Goal: Book appointment/travel/reservation

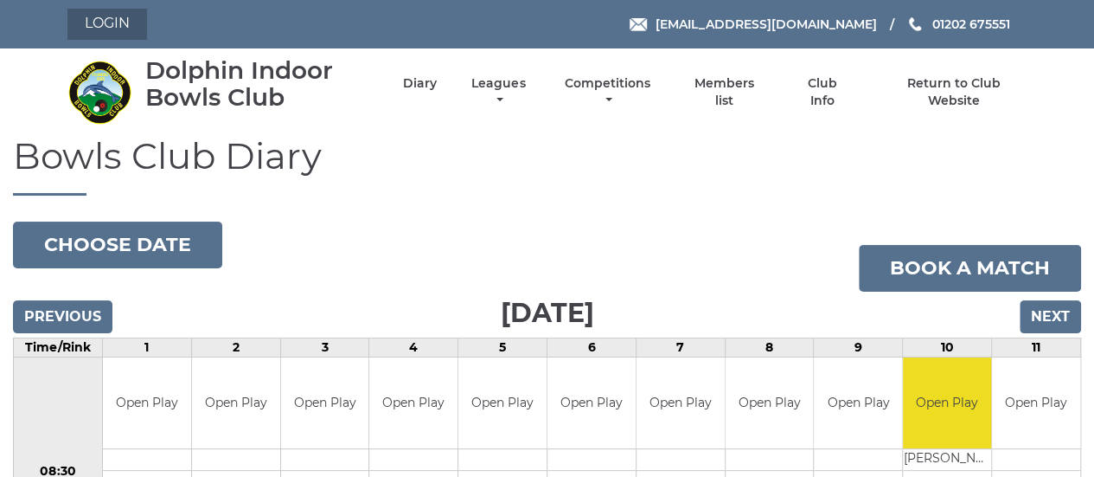
click at [129, 21] on link "Login" at bounding box center [107, 24] width 80 height 31
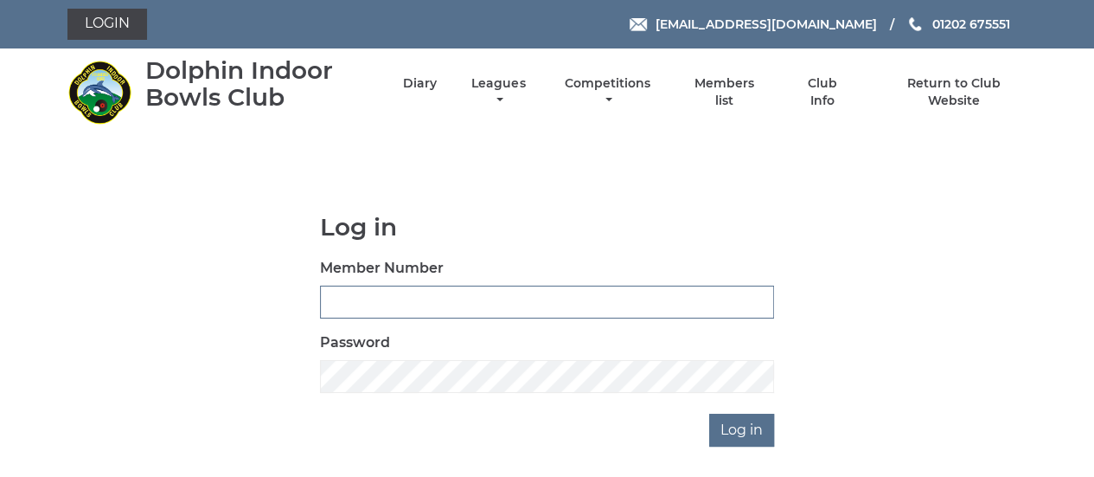
click at [467, 303] on input "Member Number" at bounding box center [547, 302] width 454 height 33
type input "2889"
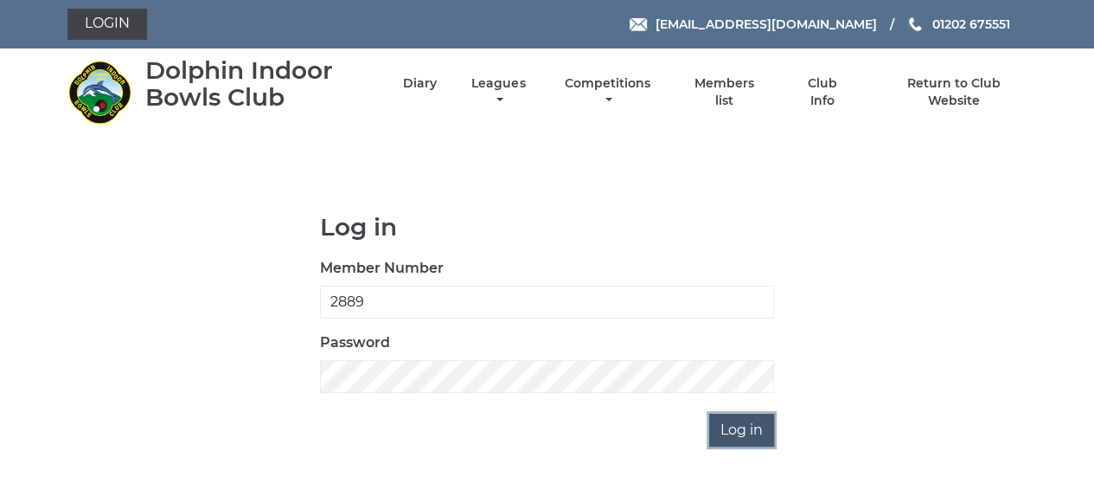
click at [750, 422] on input "Log in" at bounding box center [741, 430] width 65 height 33
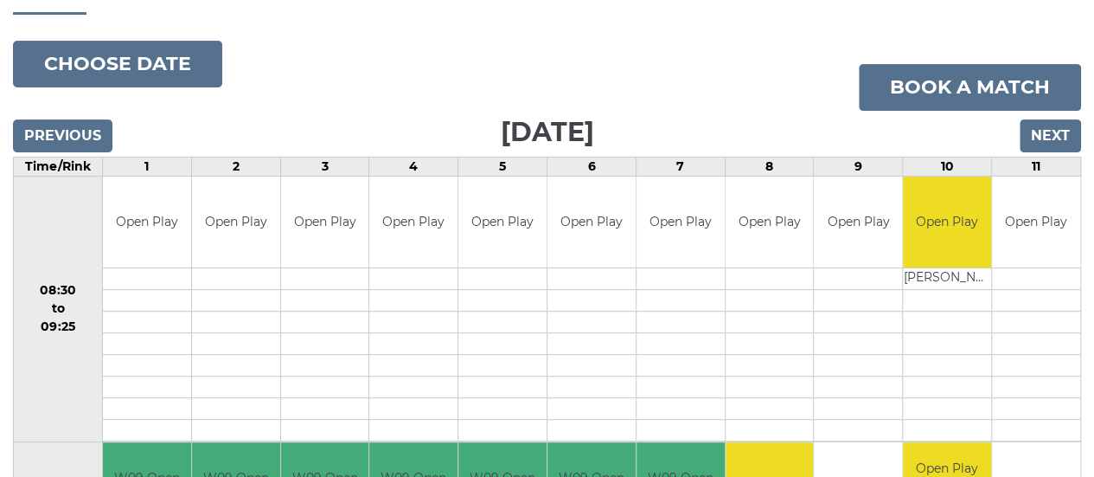
scroll to position [173, 0]
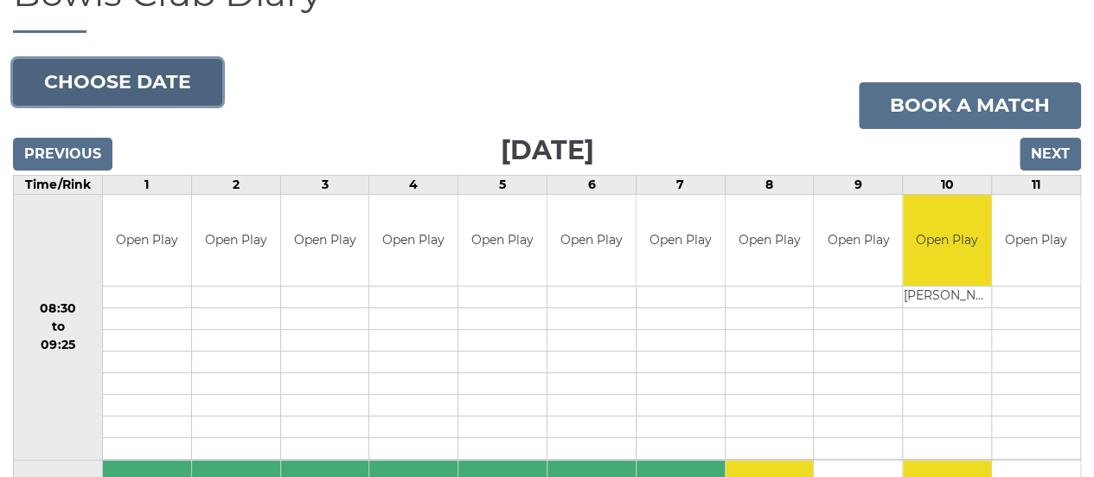
click at [124, 75] on button "Choose date" at bounding box center [117, 82] width 209 height 47
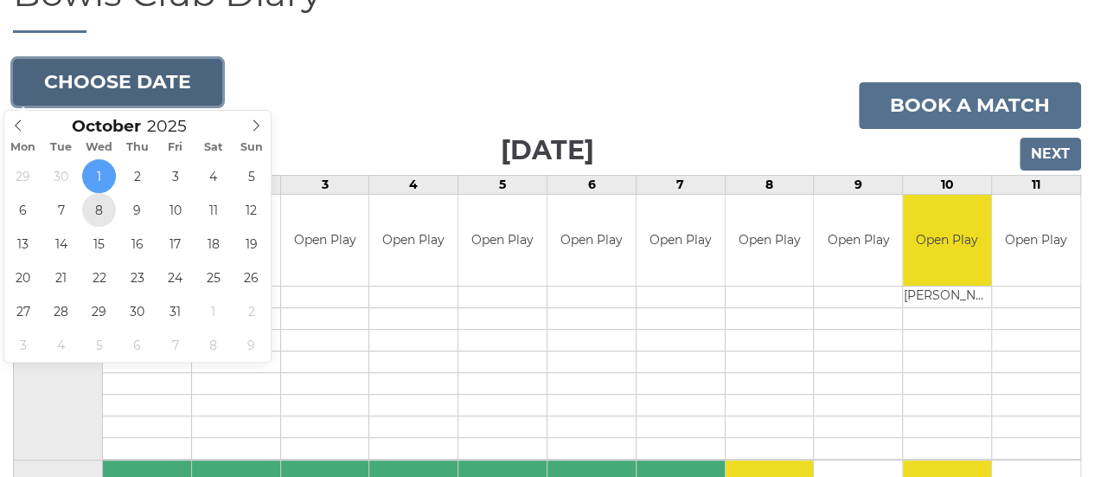
type input "[DATE]"
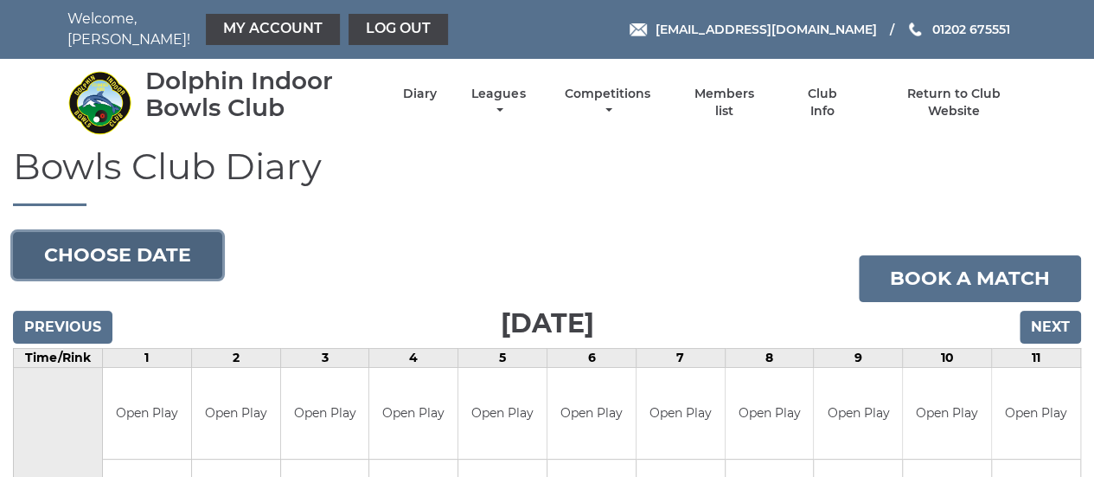
click at [163, 250] on button "Choose date" at bounding box center [117, 255] width 209 height 47
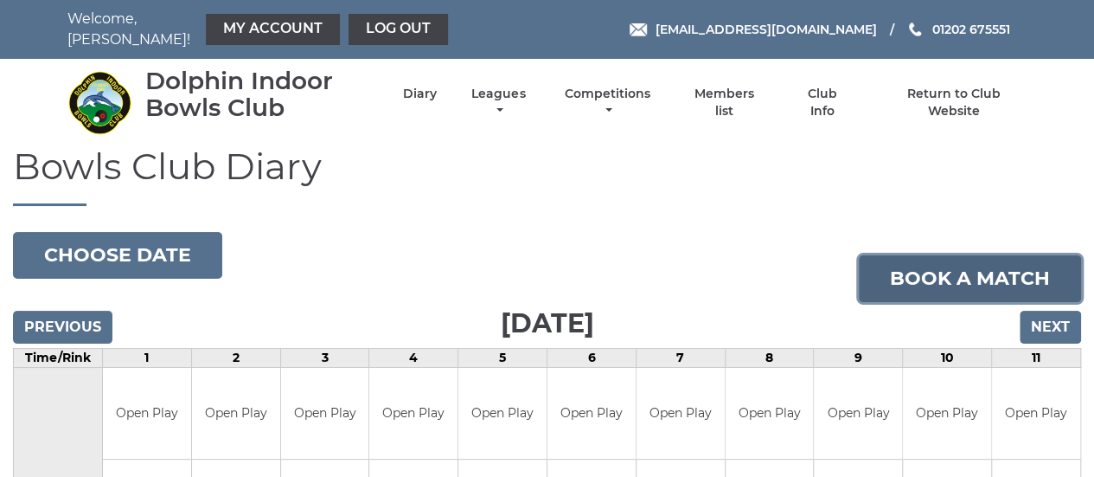
click at [995, 274] on link "Book a match" at bounding box center [970, 278] width 222 height 47
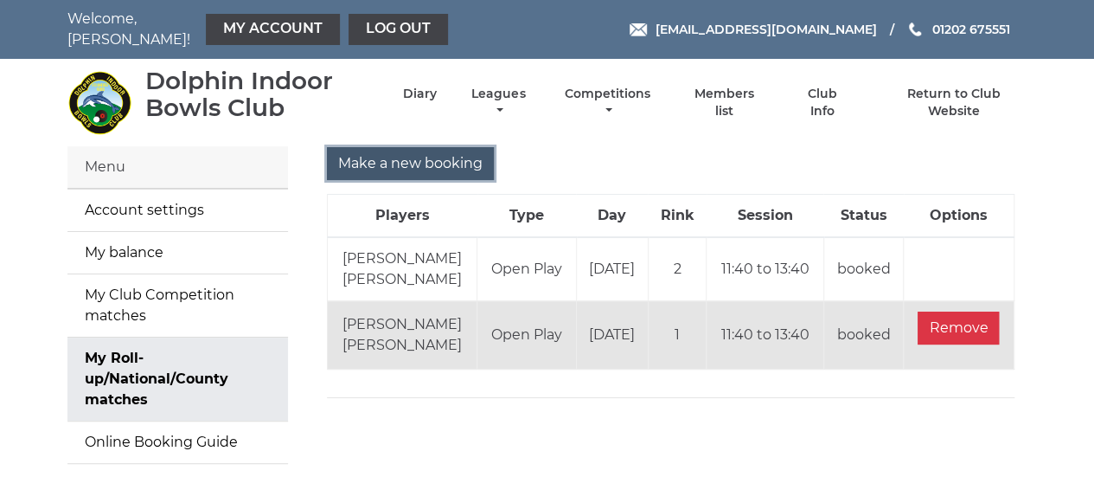
click at [389, 157] on input "Make a new booking" at bounding box center [410, 163] width 167 height 33
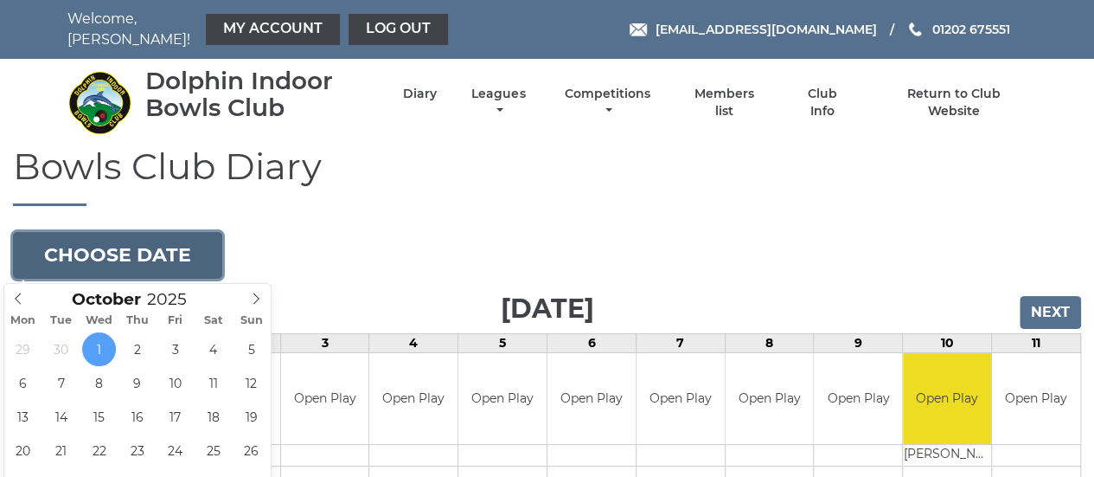
click at [149, 252] on button "Choose date" at bounding box center [117, 255] width 209 height 47
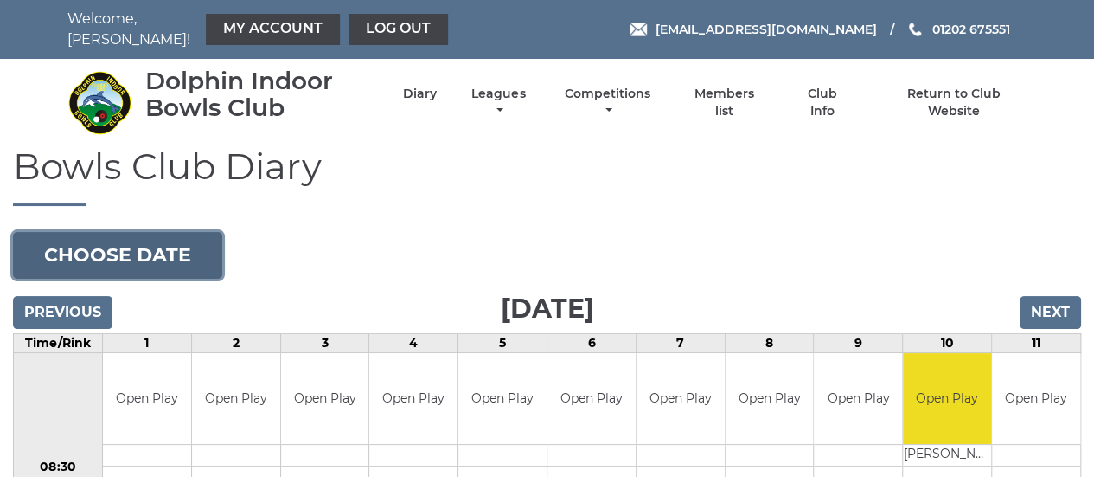
click at [166, 255] on button "Choose date" at bounding box center [117, 255] width 209 height 47
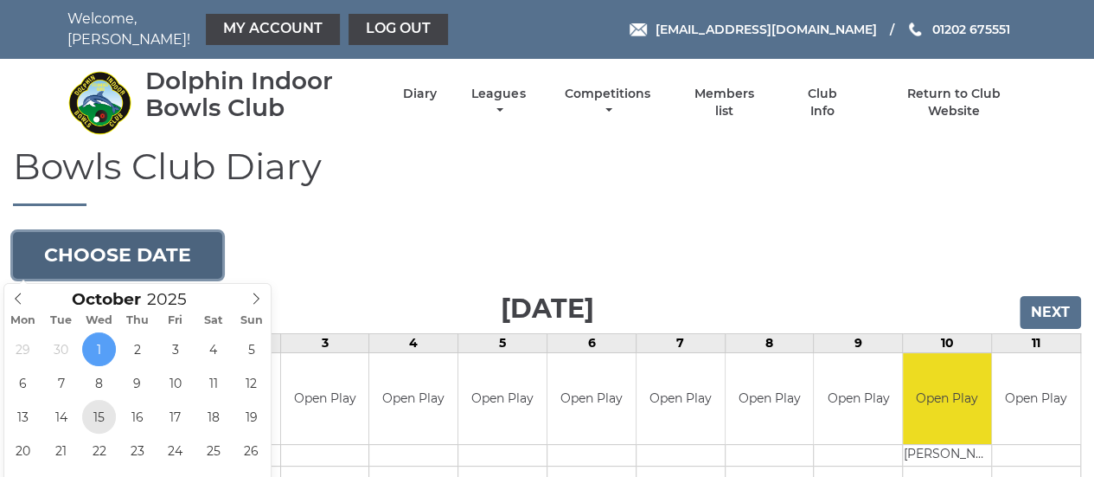
type input "[DATE]"
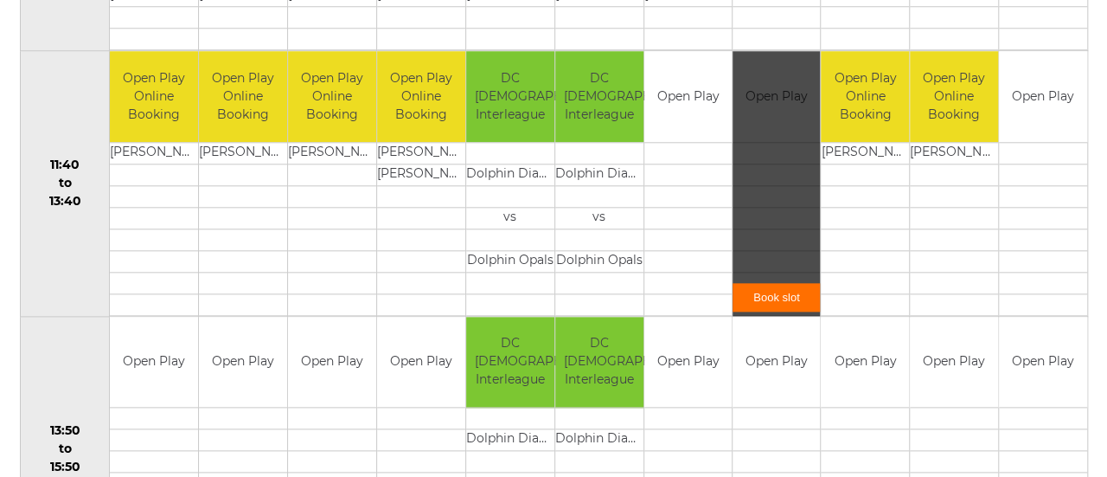
scroll to position [865, 0]
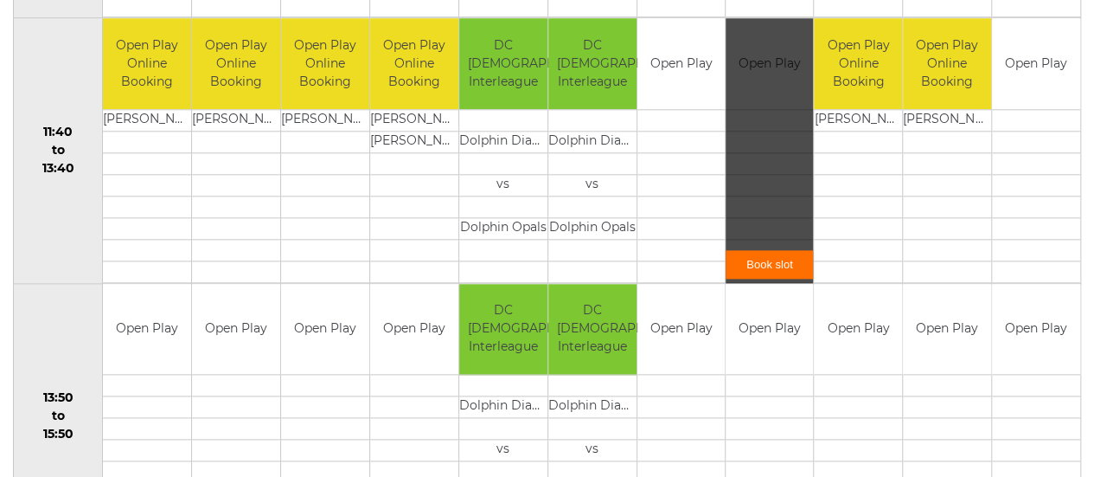
click at [773, 259] on link "Book slot" at bounding box center [769, 264] width 87 height 29
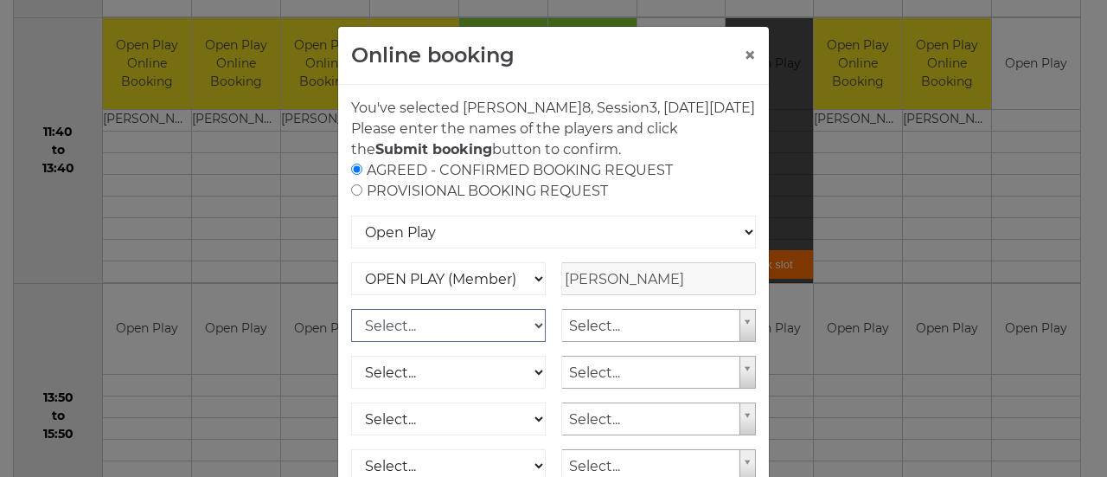
click at [533, 342] on select "Select... OPEN PLAY (Member) OPEN PLAY (Visitor) SPOONS (Member) SPOONS (Visito…" at bounding box center [448, 325] width 195 height 33
select select "1_12"
click at [351, 329] on select "Select... OPEN PLAY (Member) OPEN PLAY (Visitor) SPOONS (Member) SPOONS (Visito…" at bounding box center [448, 325] width 195 height 33
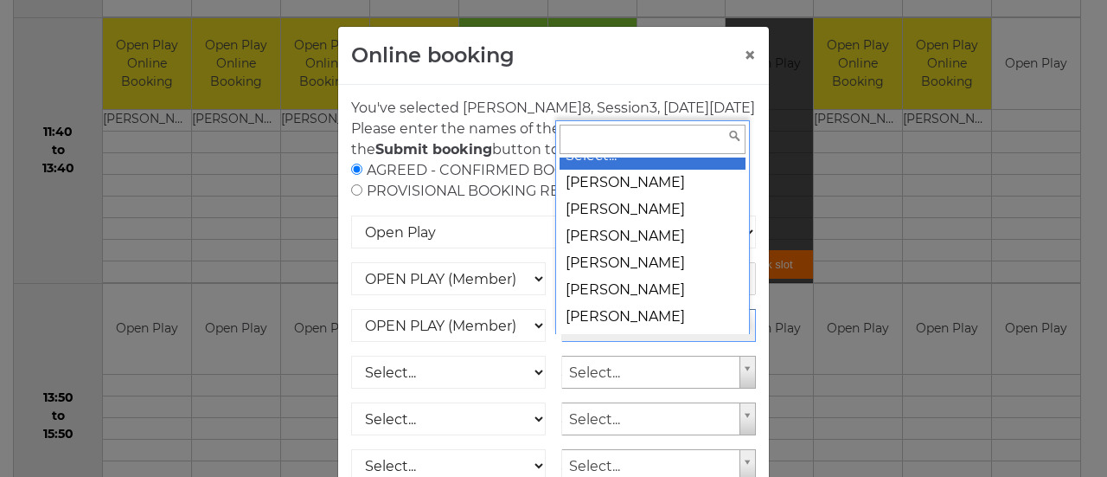
scroll to position [0, 0]
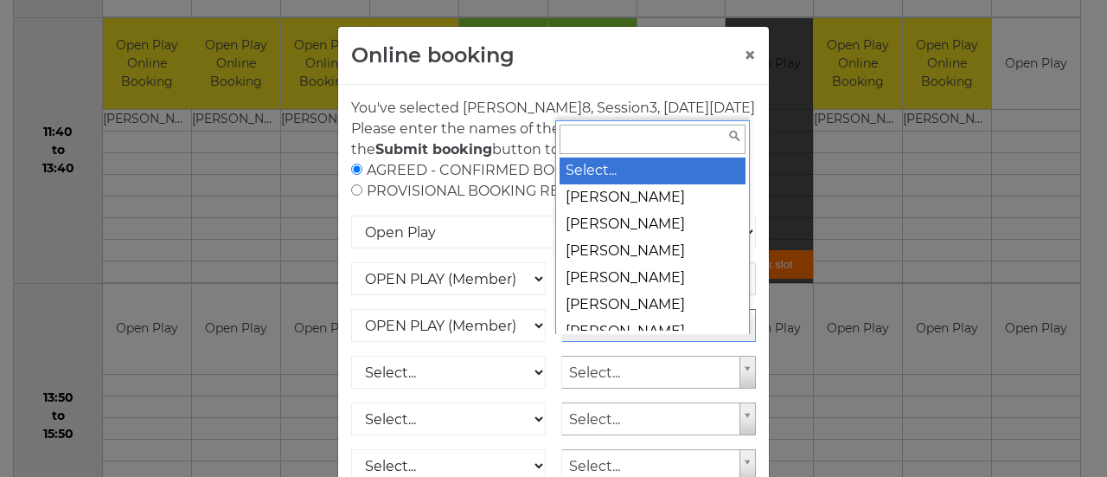
click at [669, 133] on input "text" at bounding box center [653, 139] width 186 height 29
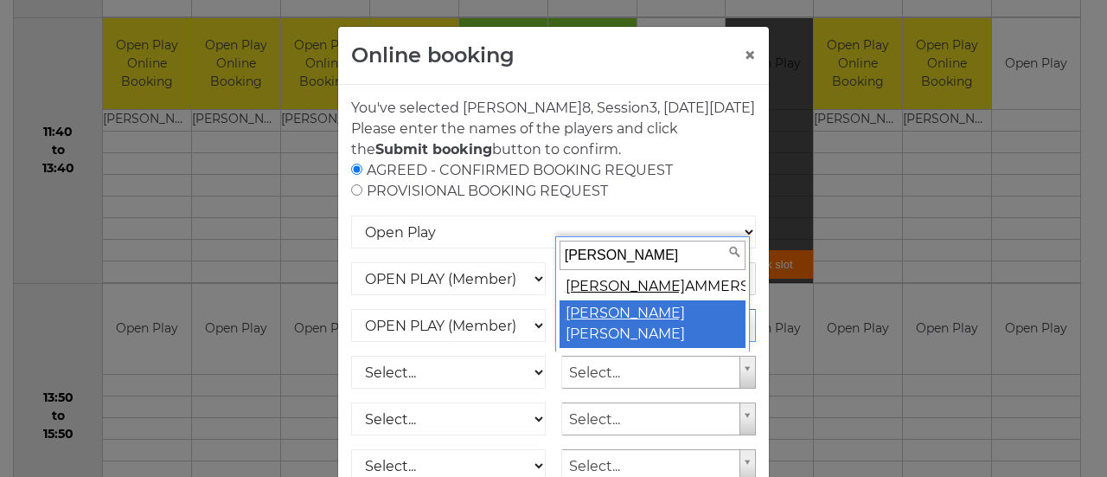
type input "peter h"
select select "776"
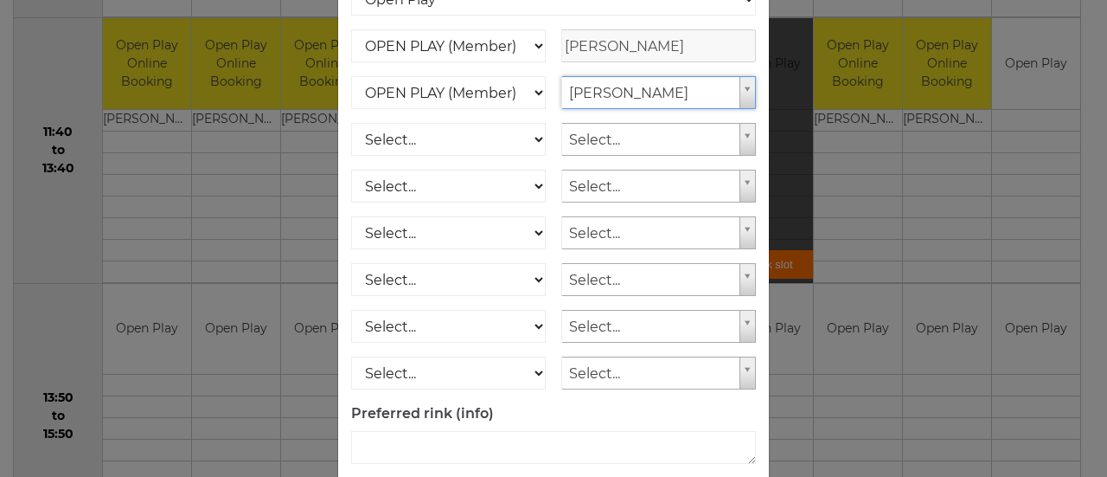
scroll to position [324, 0]
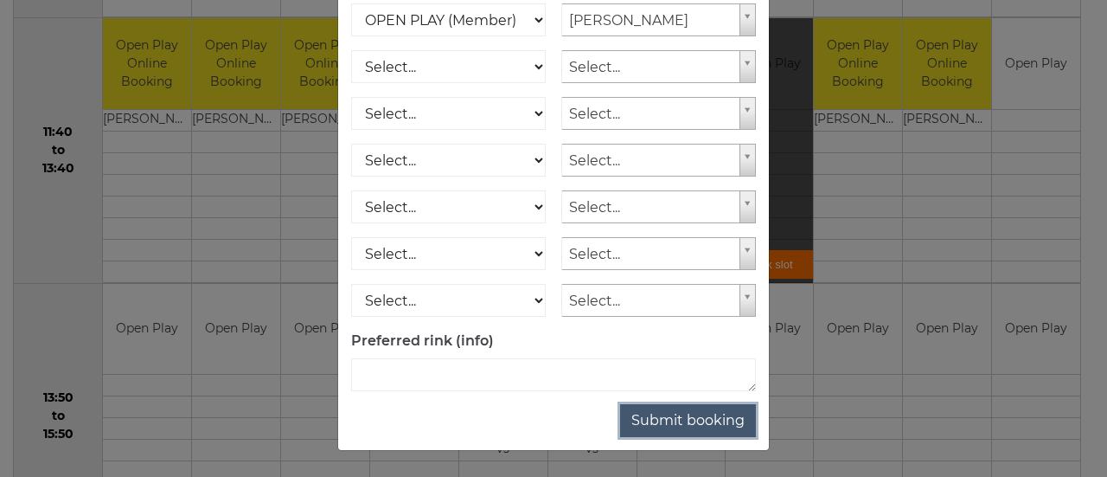
click at [703, 420] on button "Submit booking" at bounding box center [688, 420] width 136 height 33
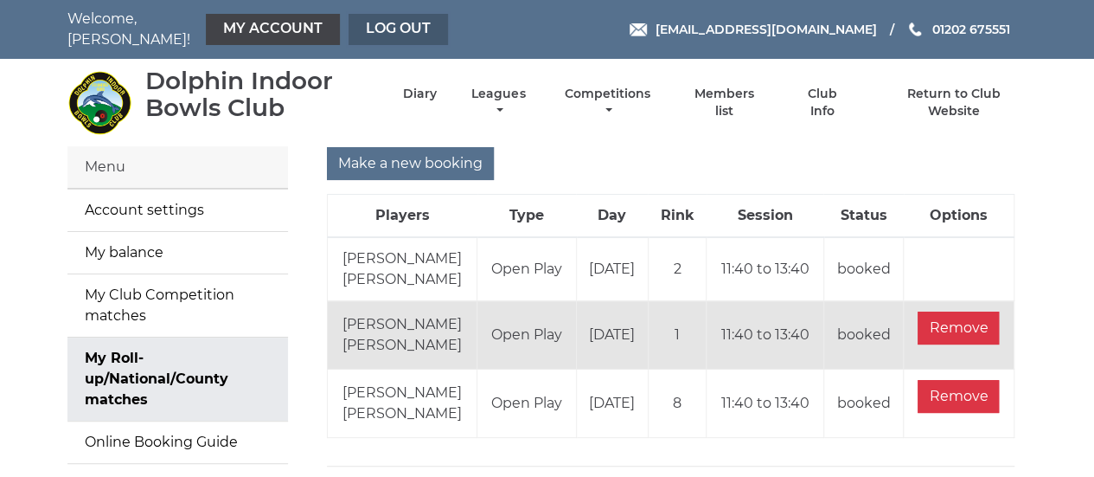
click at [385, 25] on link "Log out" at bounding box center [398, 29] width 99 height 31
